Goal: Information Seeking & Learning: Learn about a topic

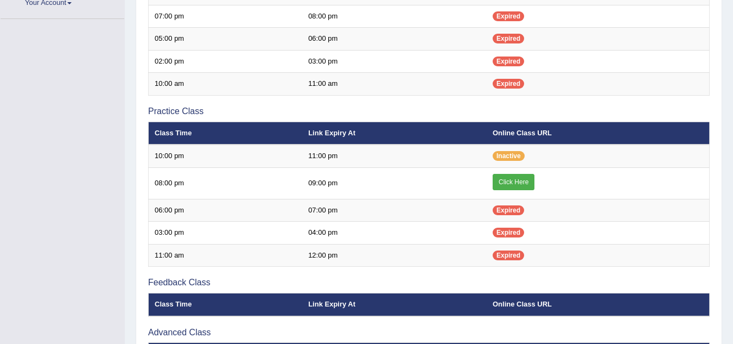
scroll to position [288, 0]
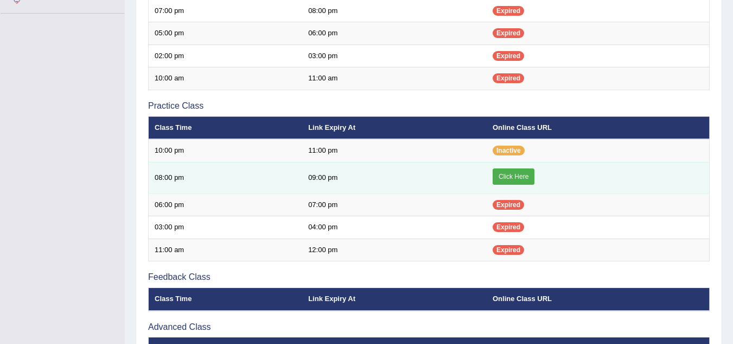
click at [509, 178] on link "Click Here" at bounding box center [514, 176] width 42 height 16
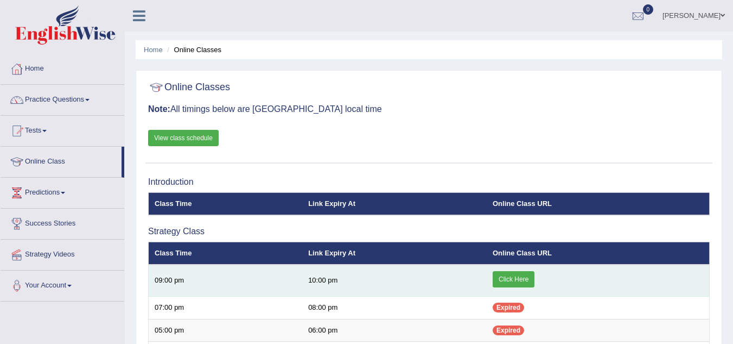
click at [523, 279] on link "Click Here" at bounding box center [514, 279] width 42 height 16
